Goal: Task Accomplishment & Management: Manage account settings

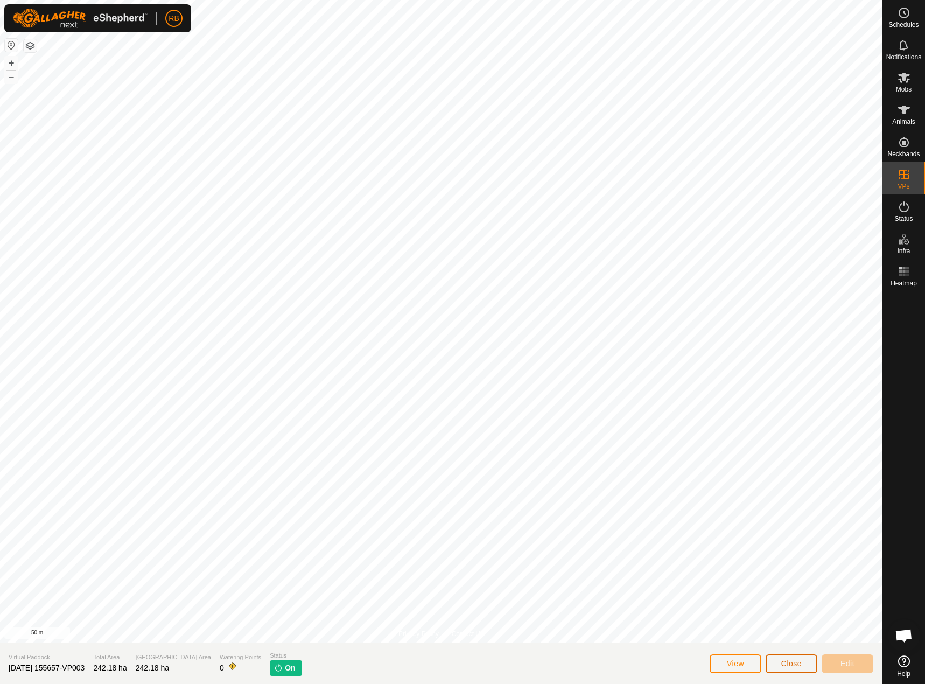
click at [796, 670] on button "Close" at bounding box center [792, 663] width 52 height 19
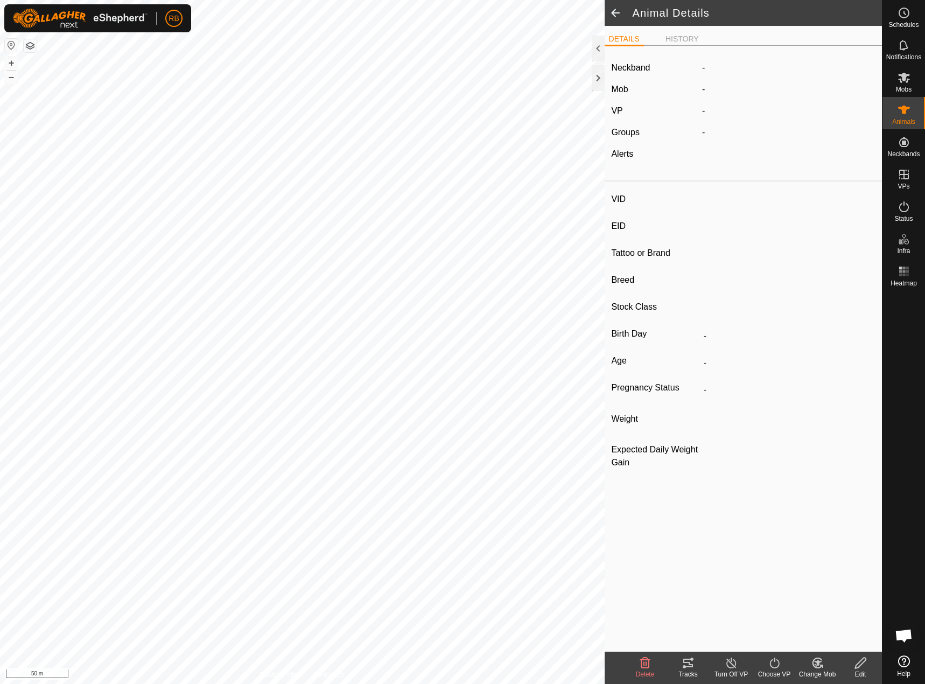
type input "-"
type input "rwf"
type input "-"
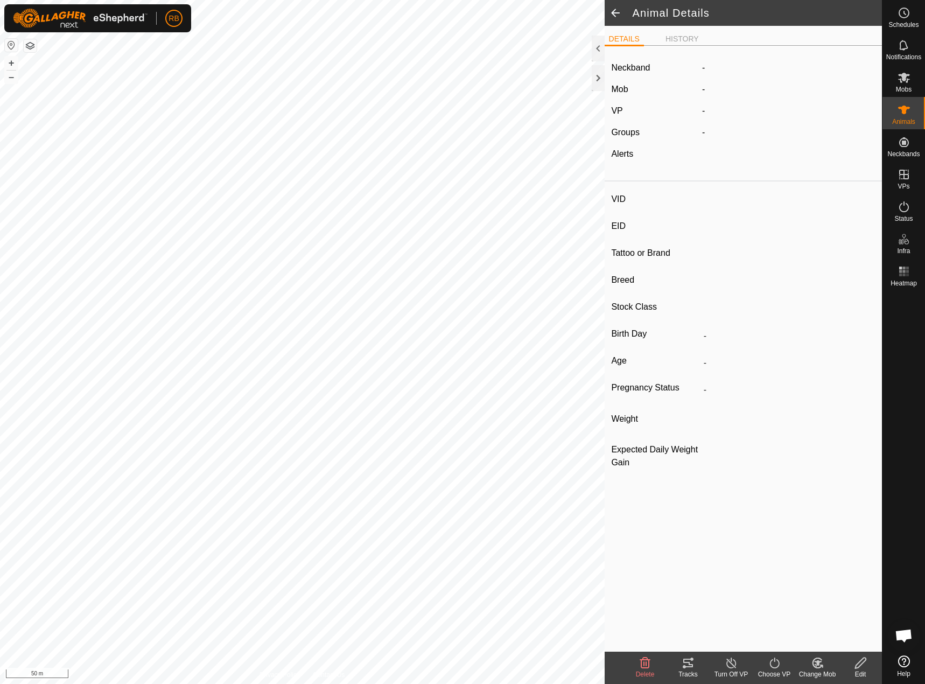
type input "-"
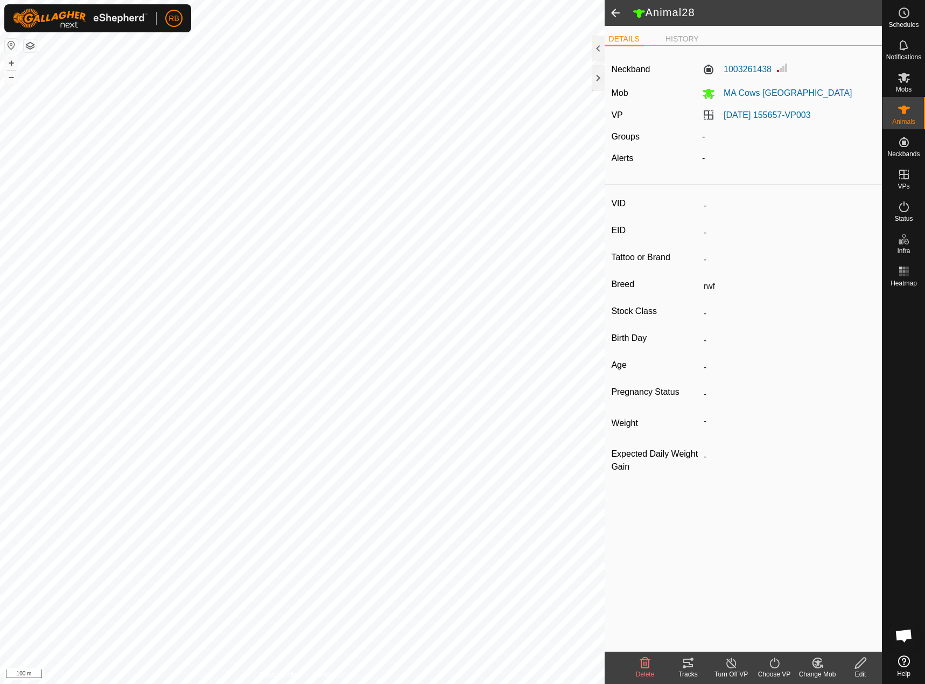
click at [614, 17] on span at bounding box center [616, 13] width 22 height 26
type input "-"
type input "bwf"
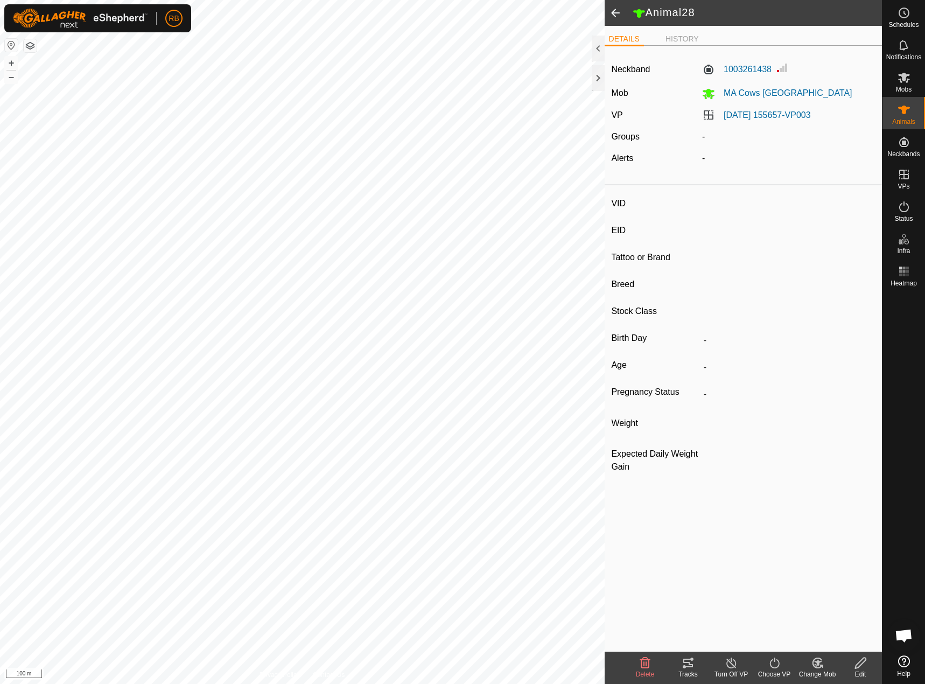
type input "-"
type input "119"
type input "-"
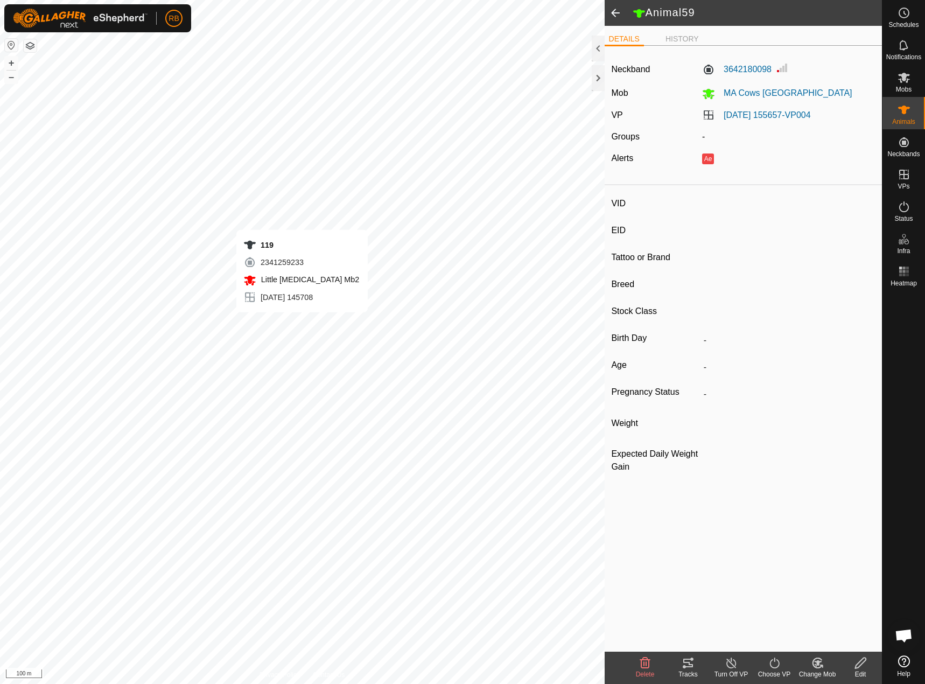
type input "-"
type input "0 kg"
type input "-"
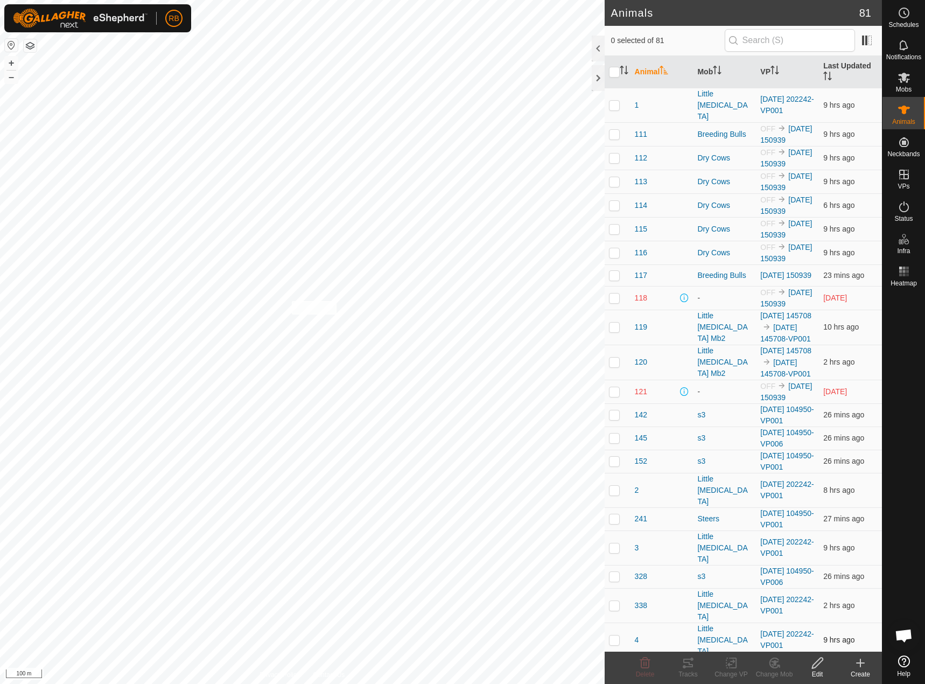
checkbox input "true"
click at [687, 659] on icon at bounding box center [688, 662] width 10 height 9
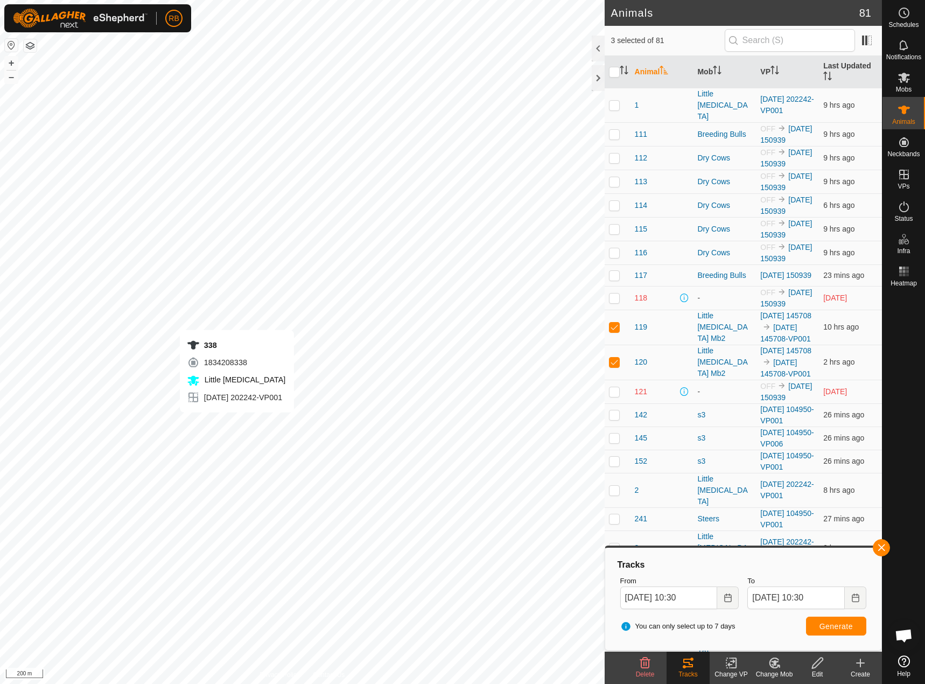
checkbox input "false"
checkbox input "true"
checkbox input "false"
checkbox input "true"
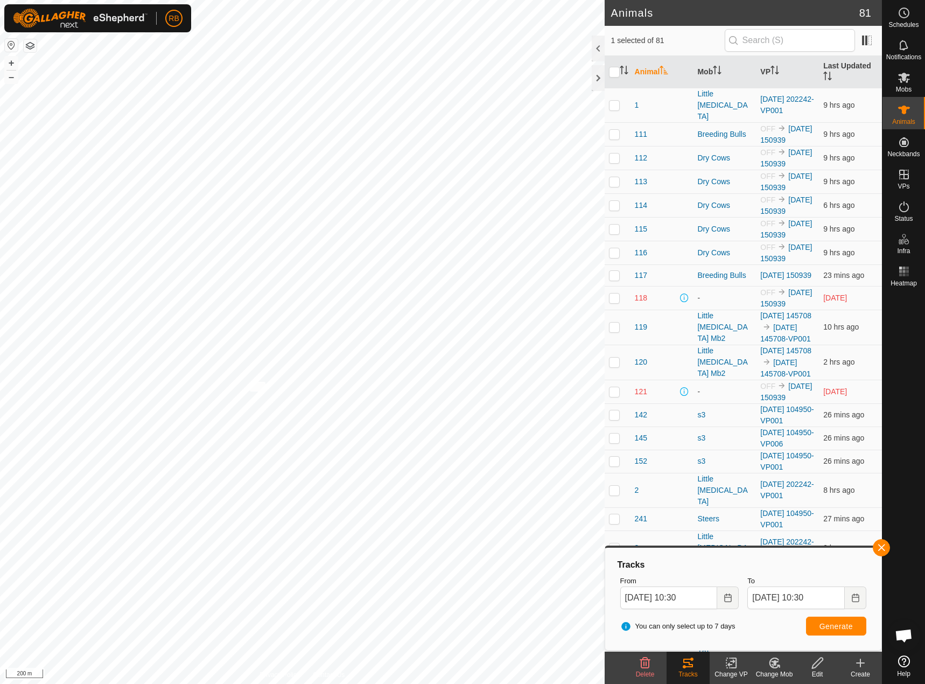
checkbox input "true"
click at [879, 554] on button "button" at bounding box center [881, 547] width 17 height 17
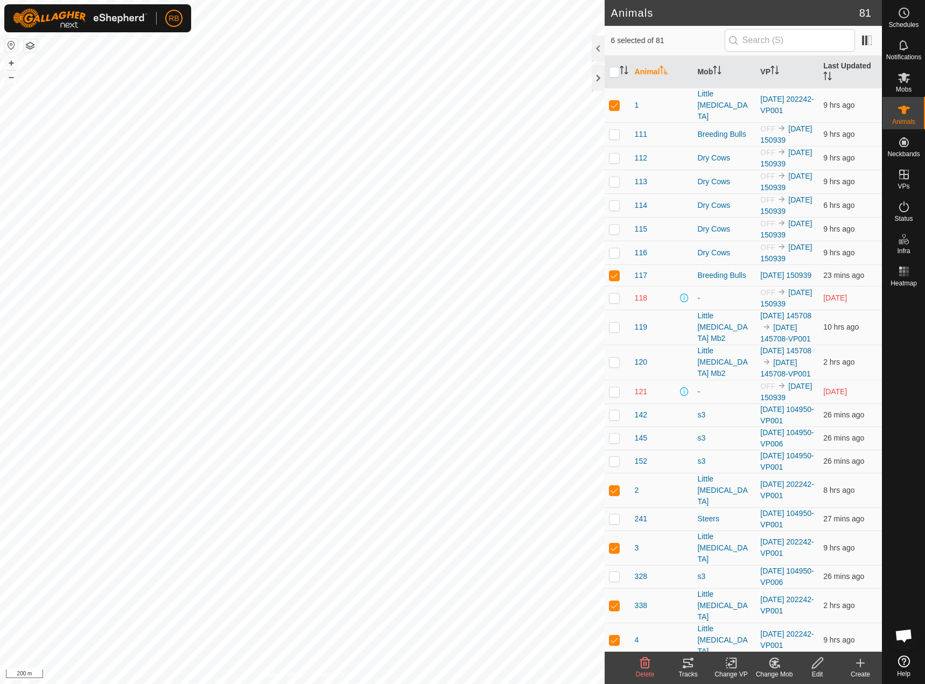
click at [692, 669] on div "Tracks" at bounding box center [687, 674] width 43 height 10
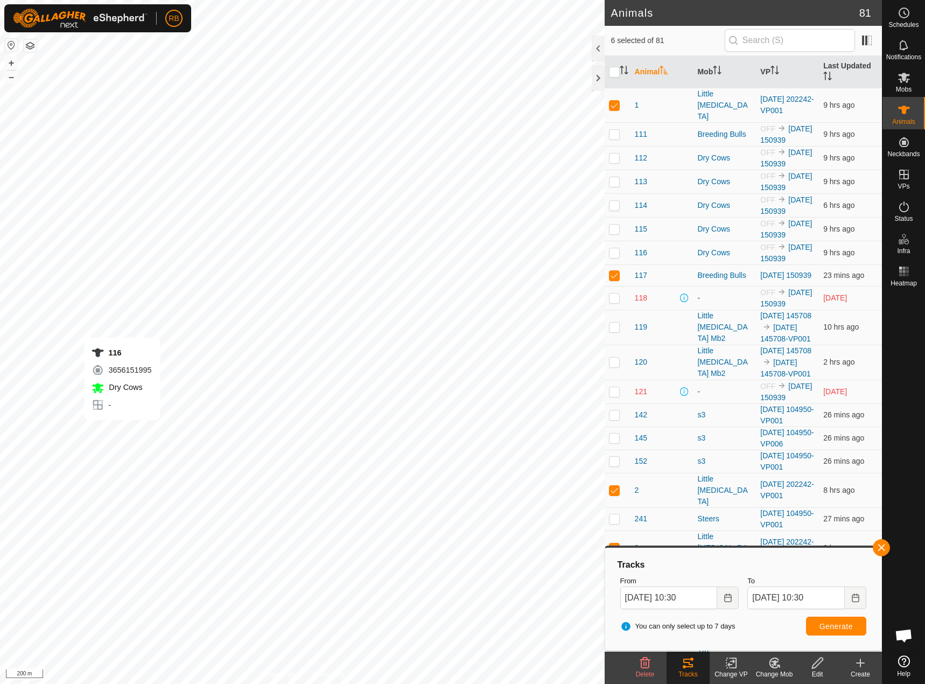
checkbox input "false"
checkbox input "true"
checkbox input "false"
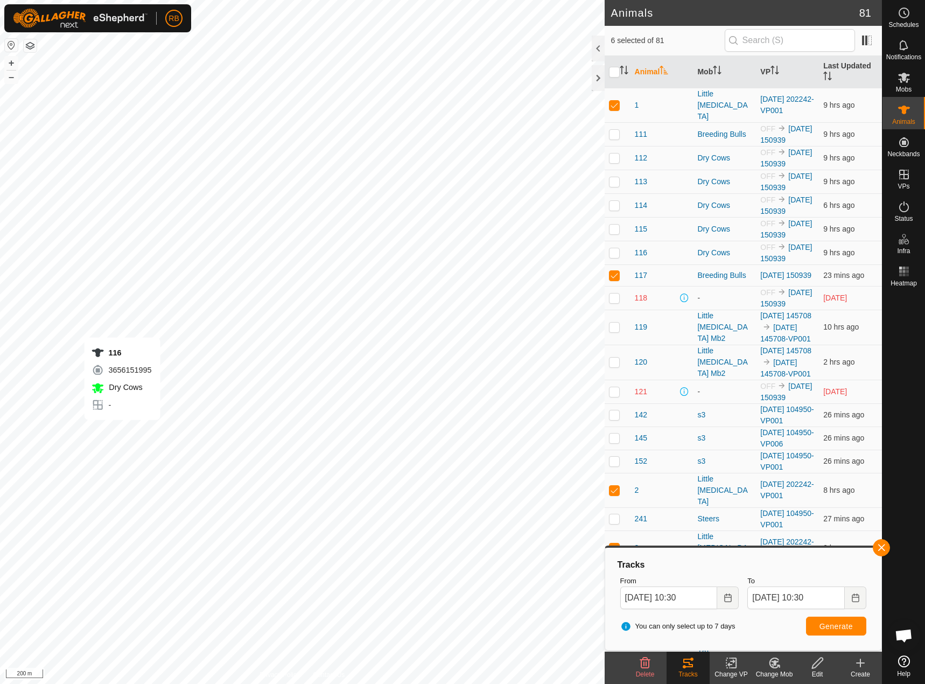
checkbox input "false"
checkbox input "true"
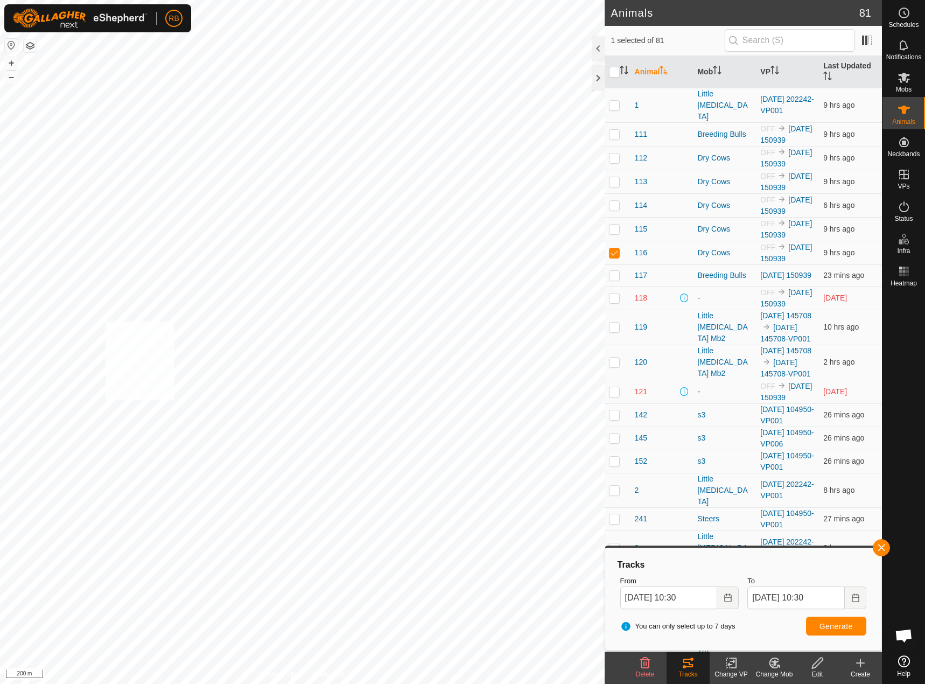
checkbox input "true"
click at [881, 550] on button "button" at bounding box center [881, 547] width 17 height 17
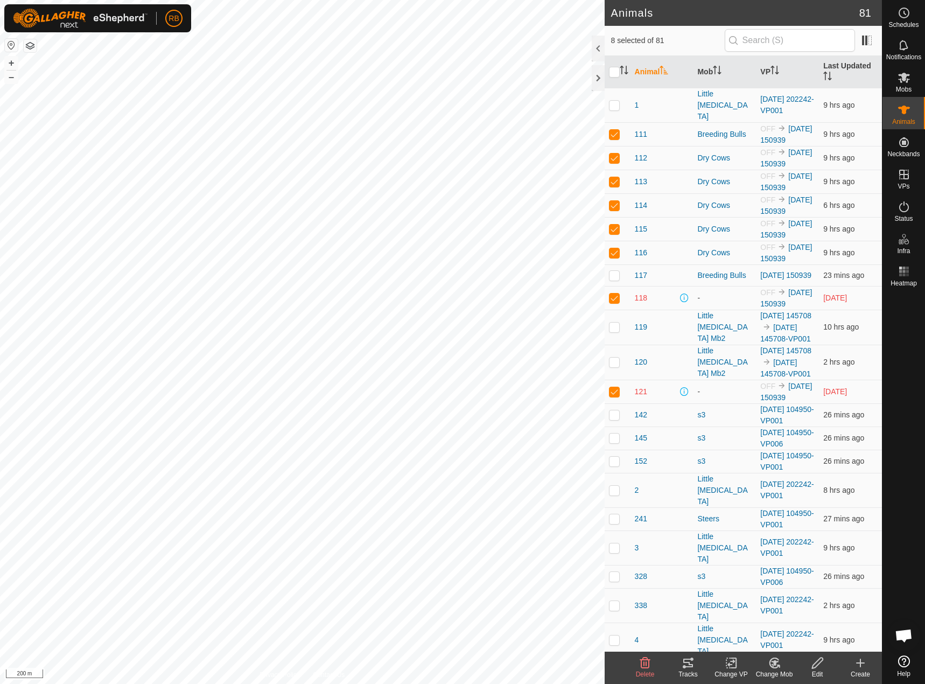
click at [684, 671] on div "Tracks" at bounding box center [687, 674] width 43 height 10
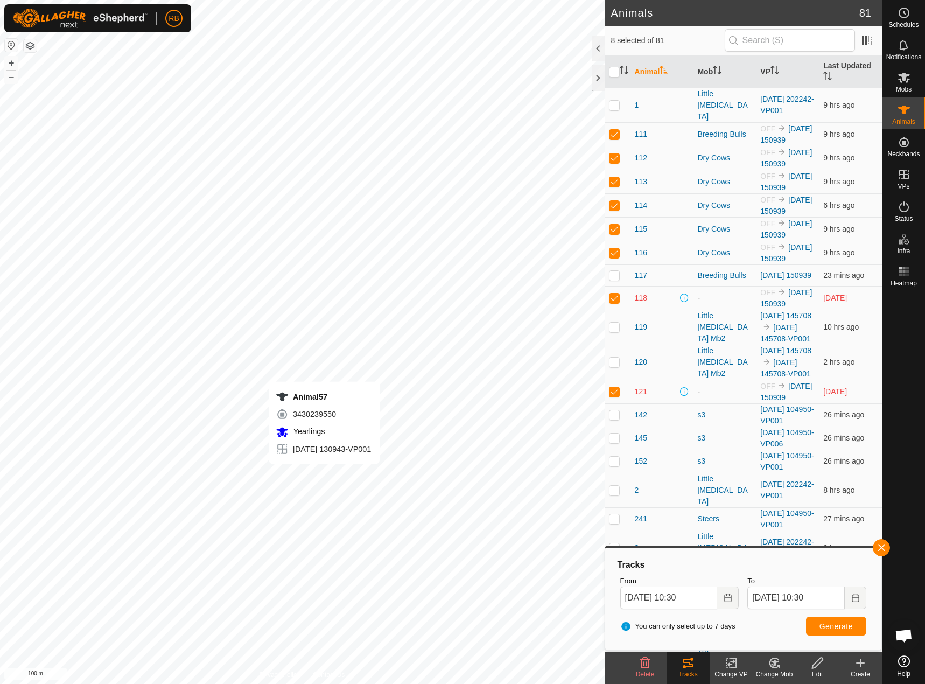
checkbox input "false"
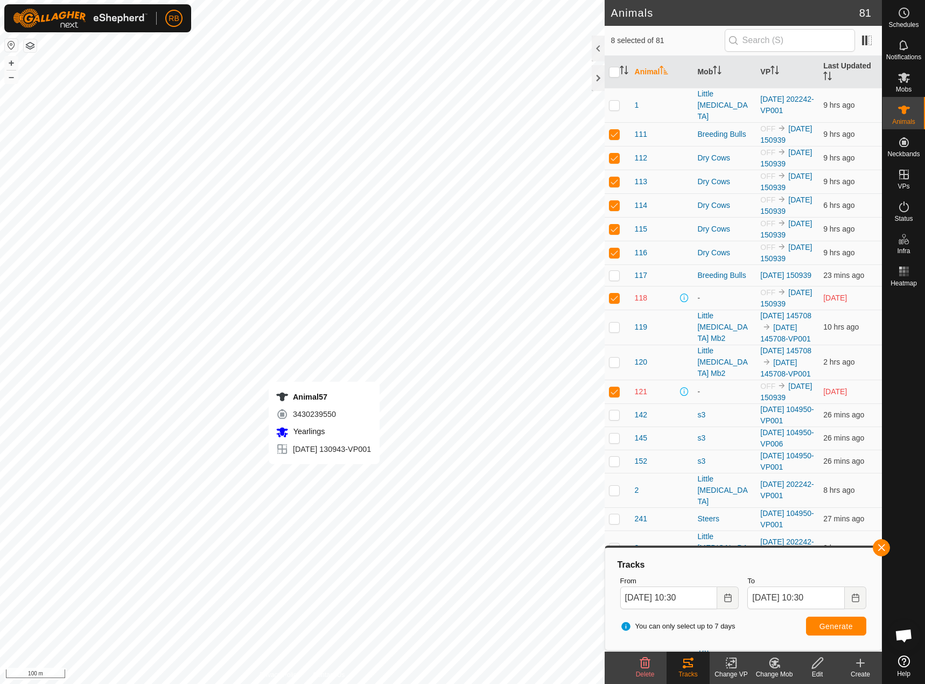
checkbox input "false"
checkbox input "true"
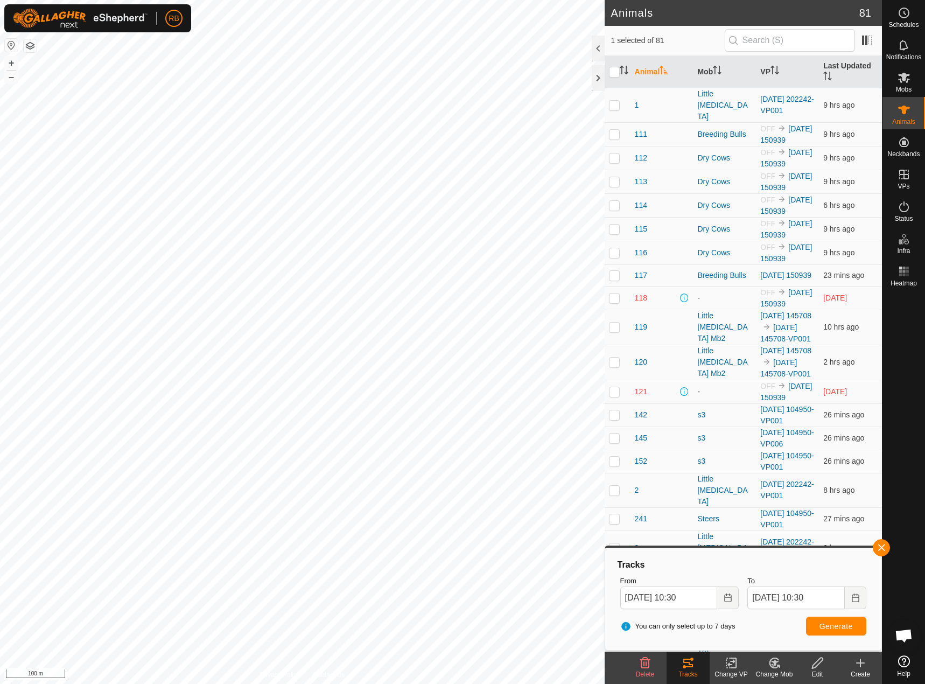
checkbox input "true"
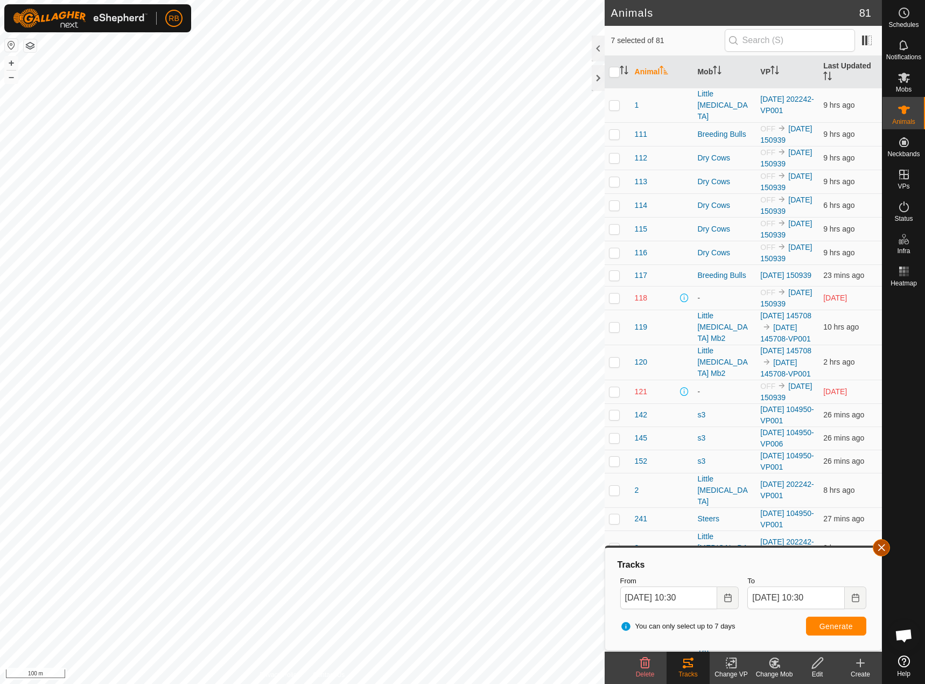
click at [880, 547] on button "button" at bounding box center [881, 547] width 17 height 17
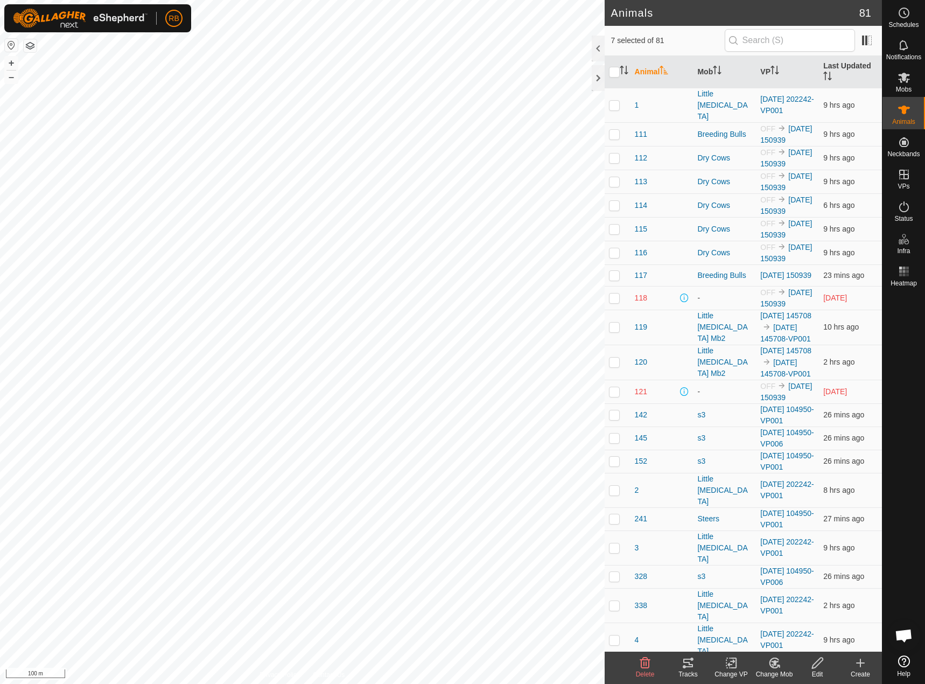
click at [687, 666] on icon at bounding box center [688, 662] width 10 height 9
